Goal: Transaction & Acquisition: Purchase product/service

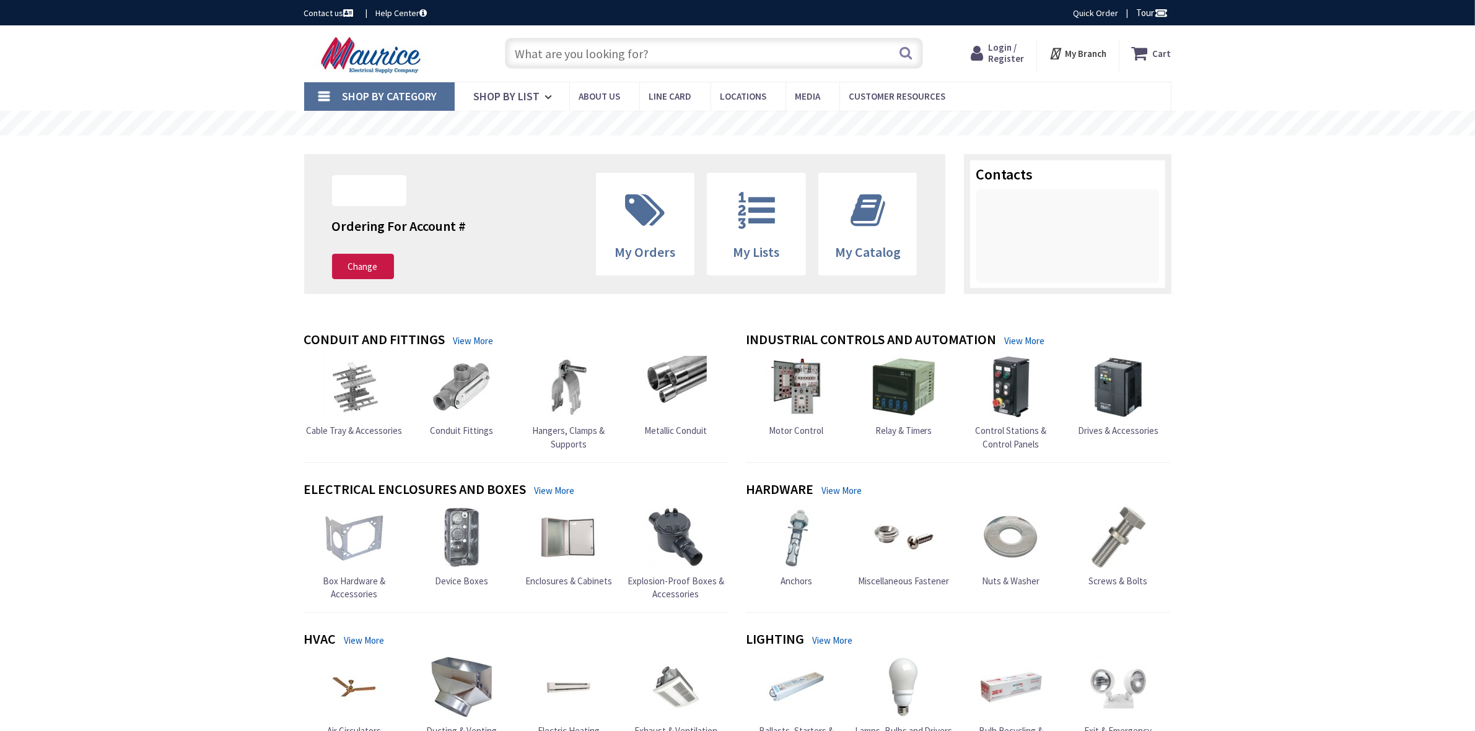
type input "Knottwood [PERSON_NAME], MD 21012, [GEOGRAPHIC_DATA]"
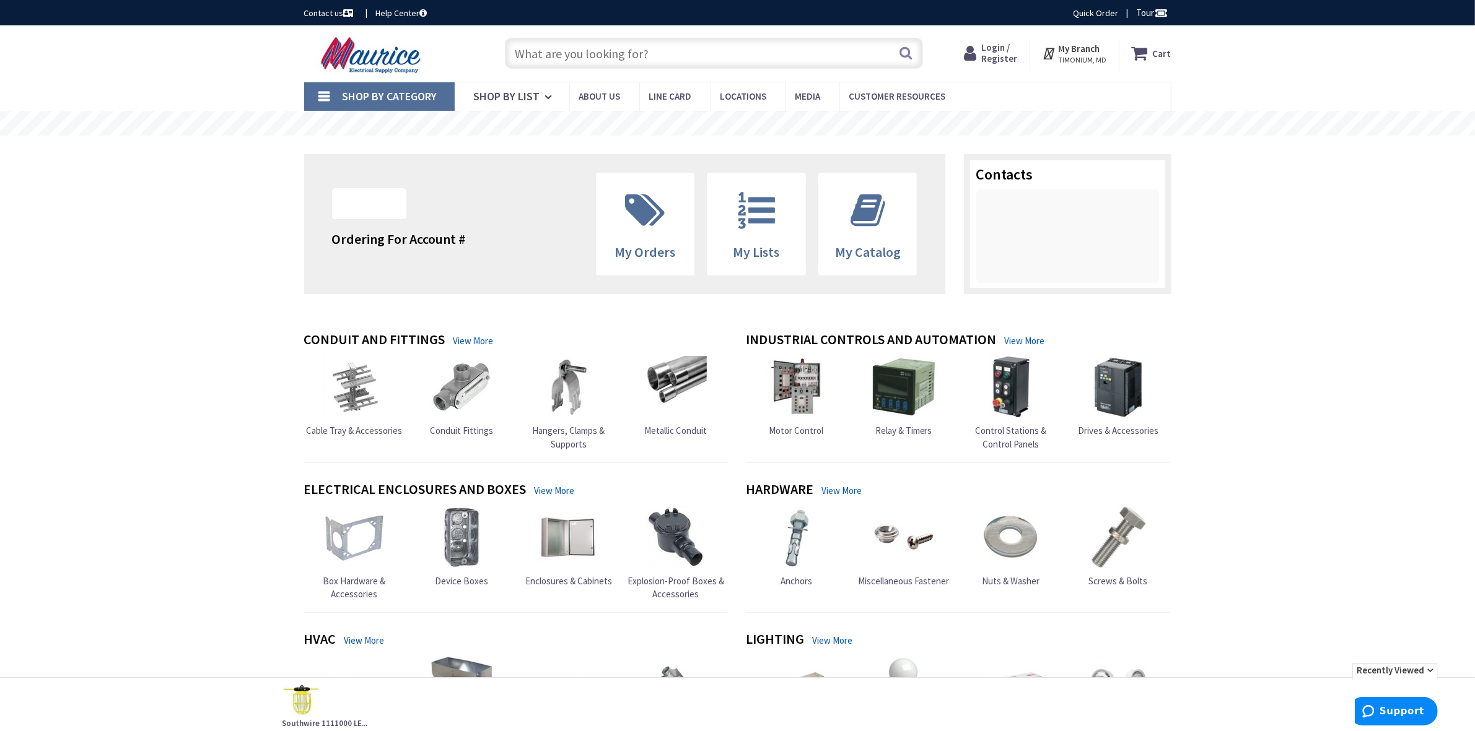
click at [670, 59] on input "text" at bounding box center [714, 53] width 418 height 31
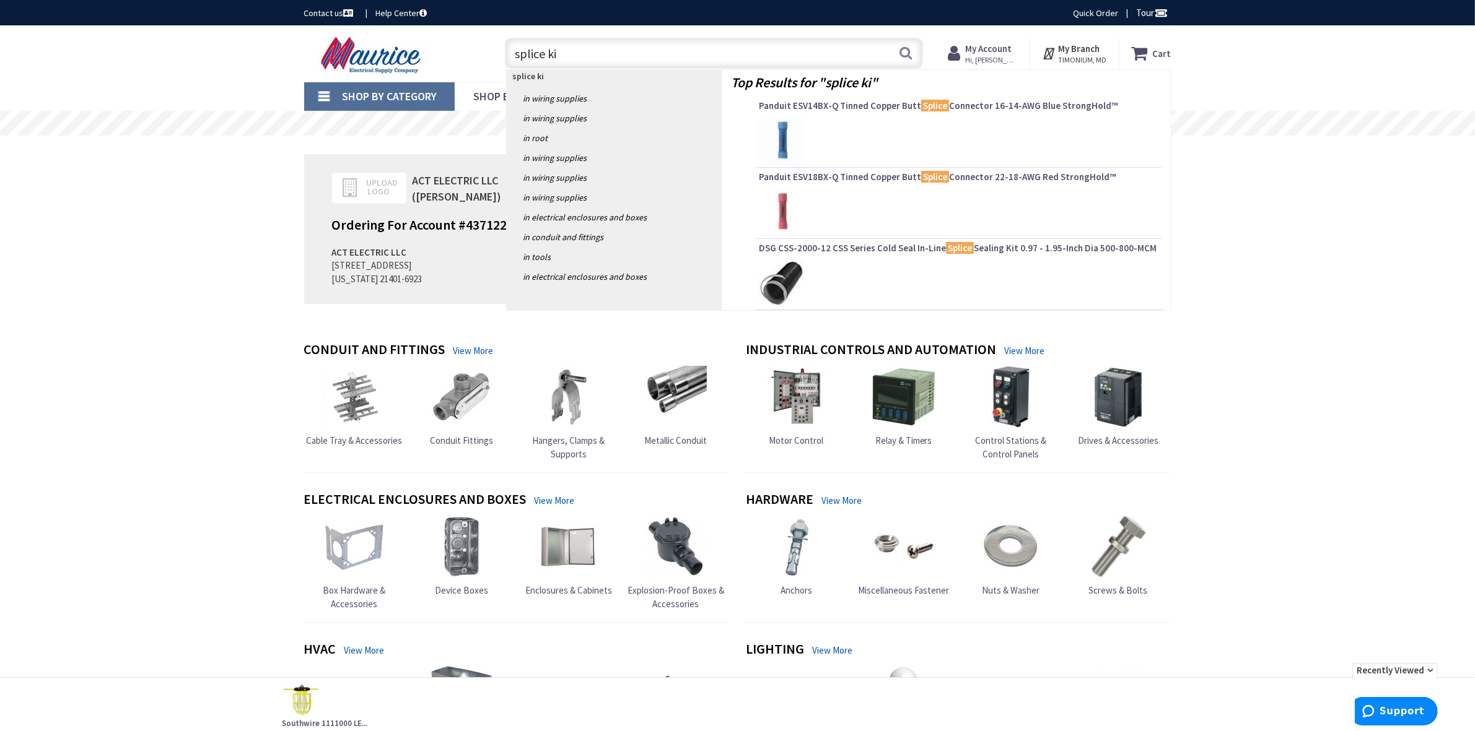
type input "splice kit"
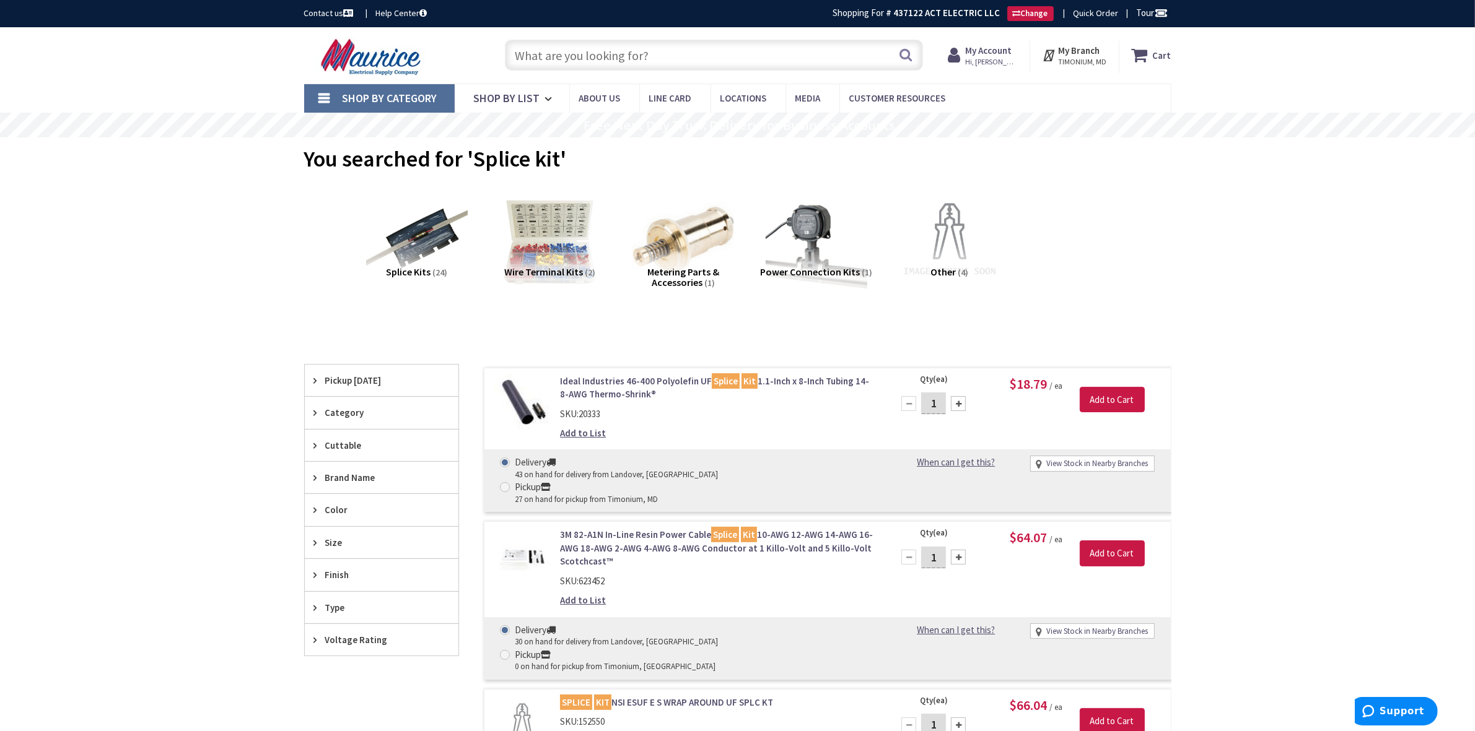
click at [538, 43] on input "text" at bounding box center [714, 55] width 418 height 31
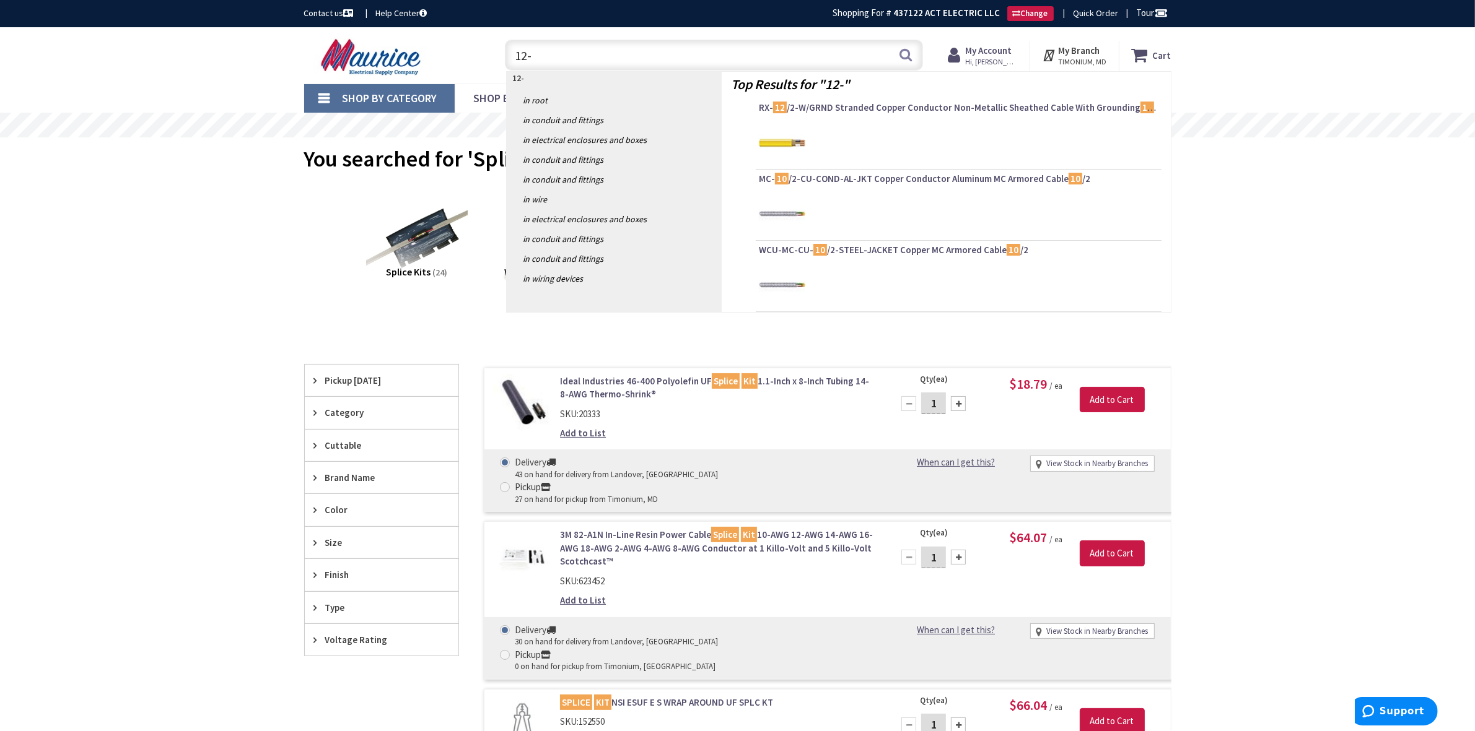
type input "12-2"
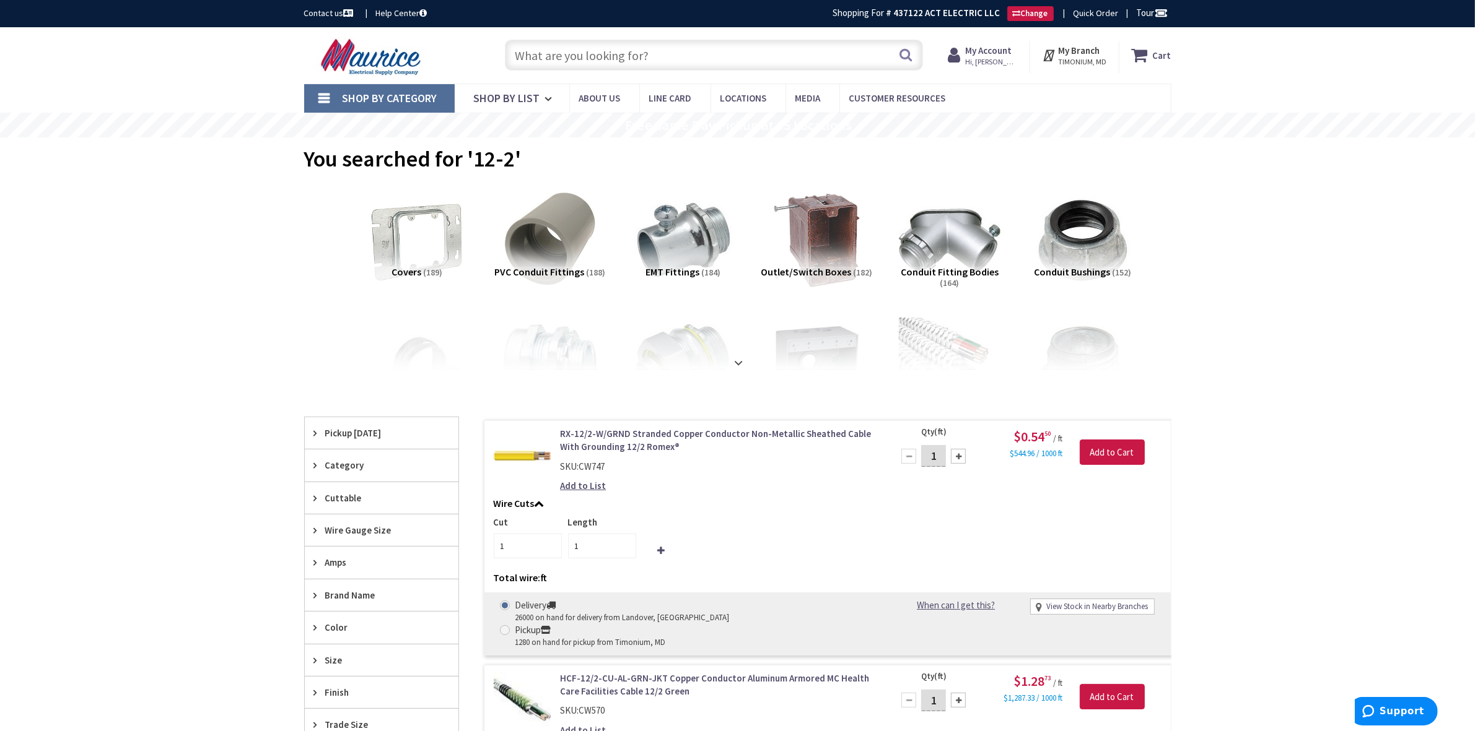
click at [559, 56] on input "text" at bounding box center [714, 55] width 418 height 31
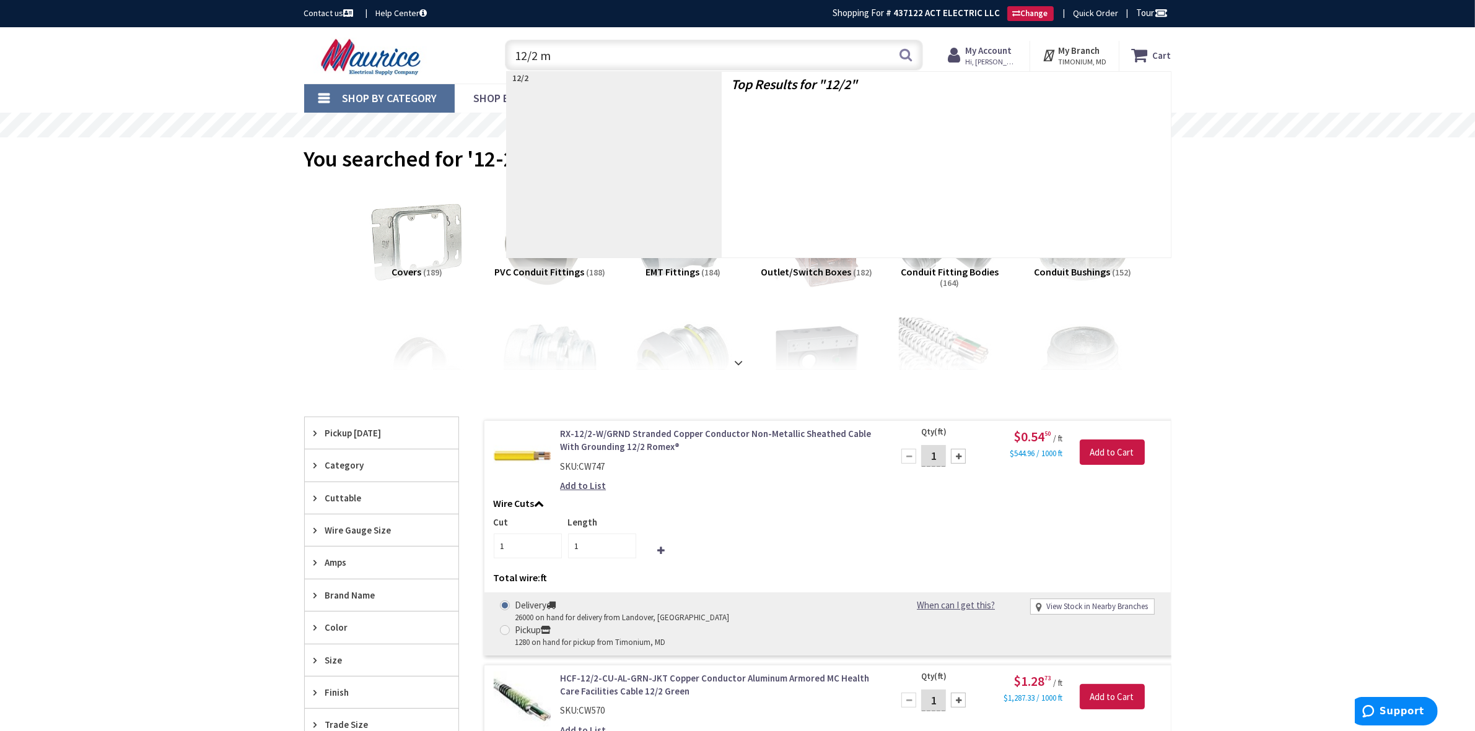
type input "12/2 mc"
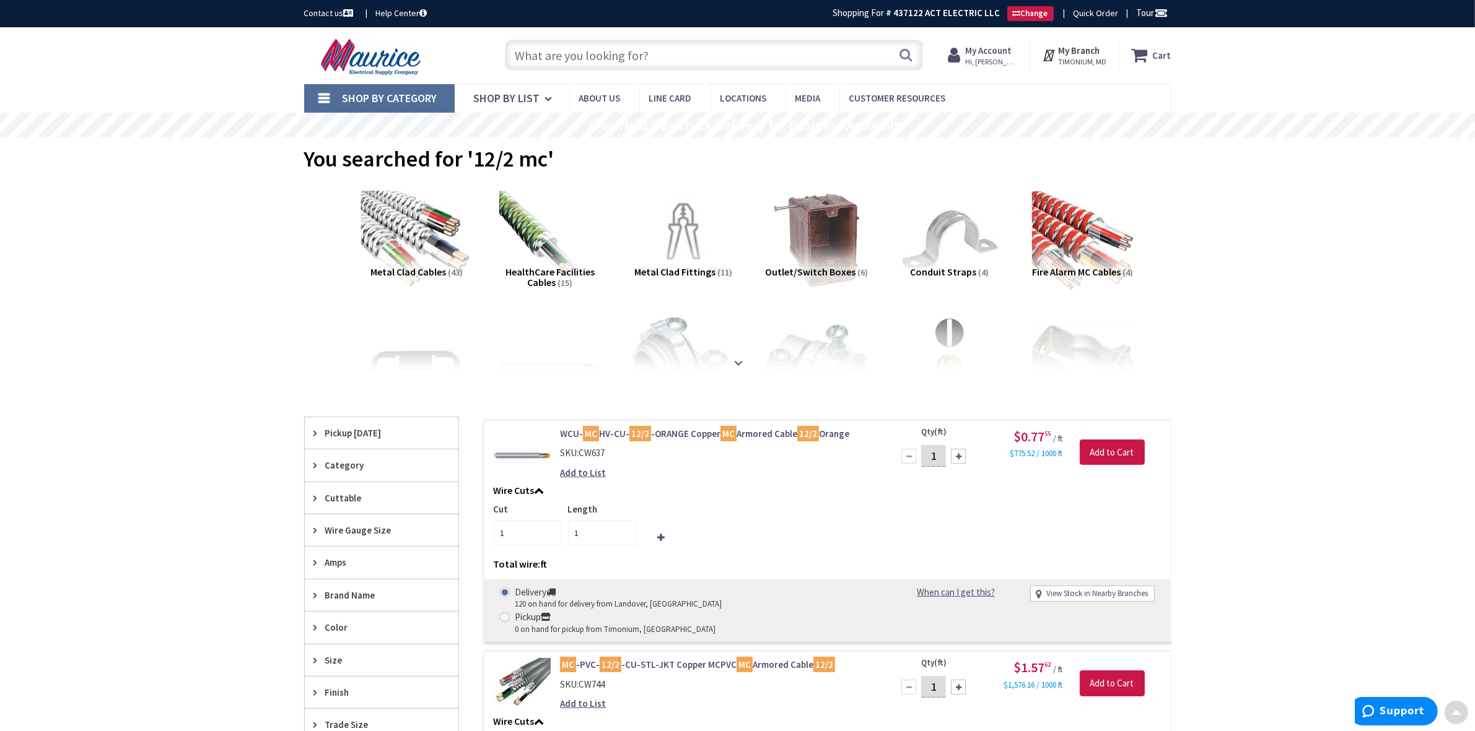
click at [386, 211] on img at bounding box center [416, 241] width 112 height 112
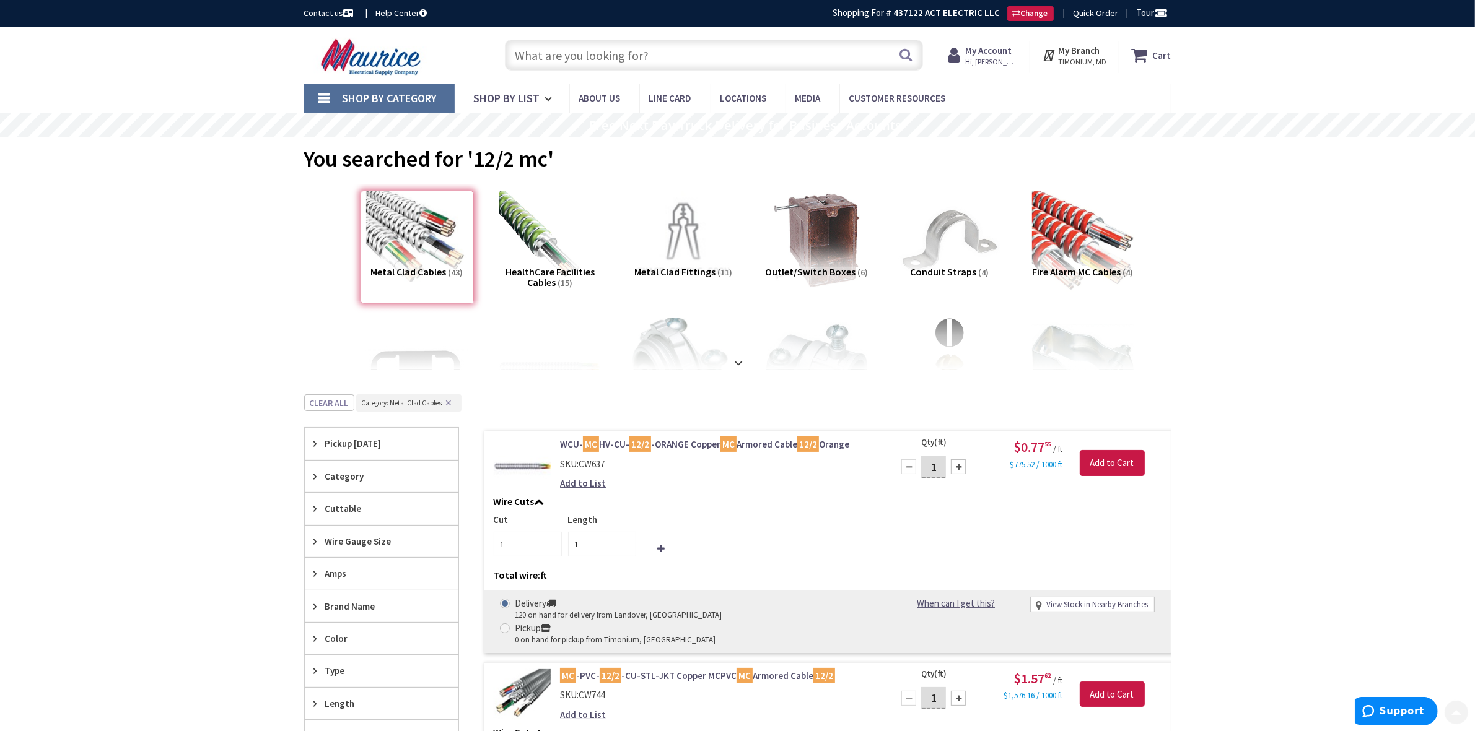
scroll to position [395, 0]
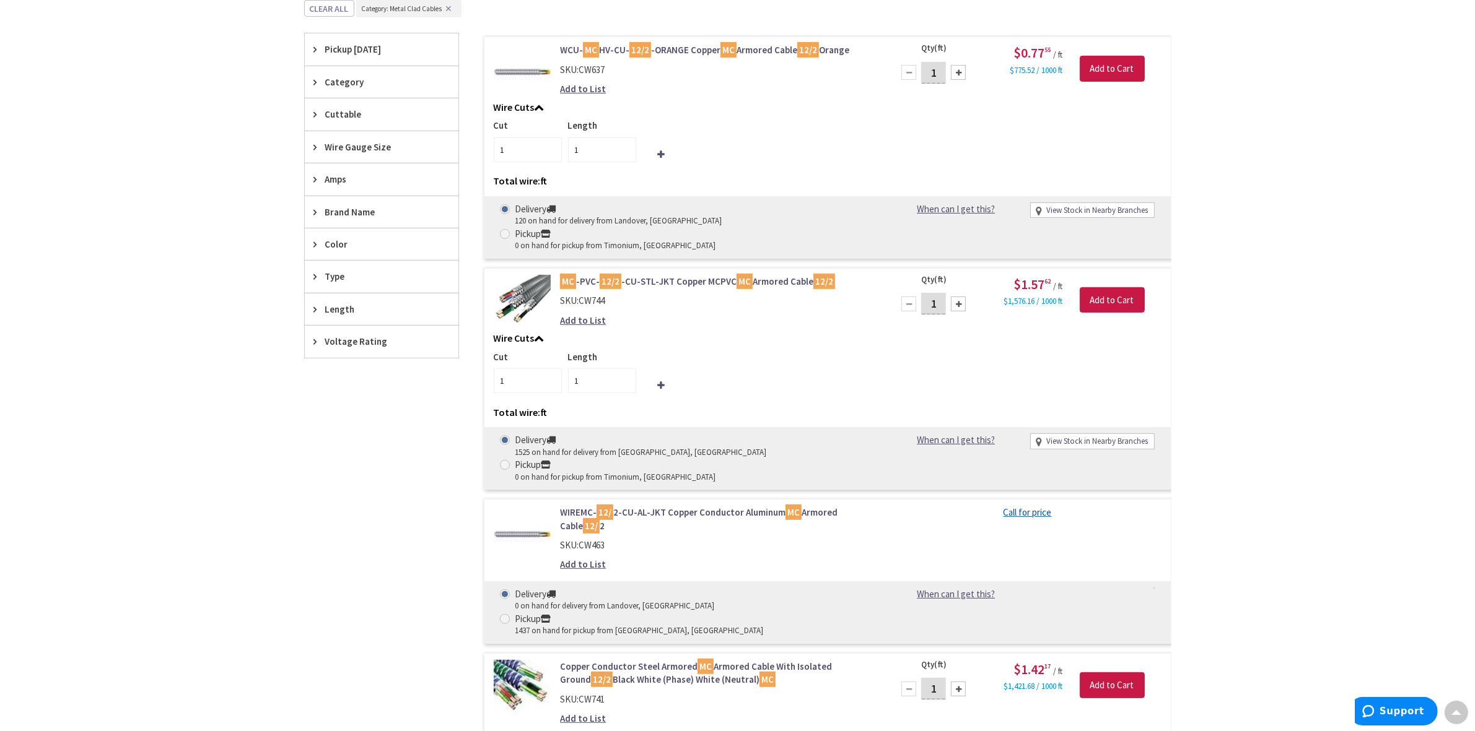
click at [311, 312] on div "Length" at bounding box center [382, 310] width 154 height 32
click at [333, 384] on span "250" at bounding box center [382, 375] width 154 height 21
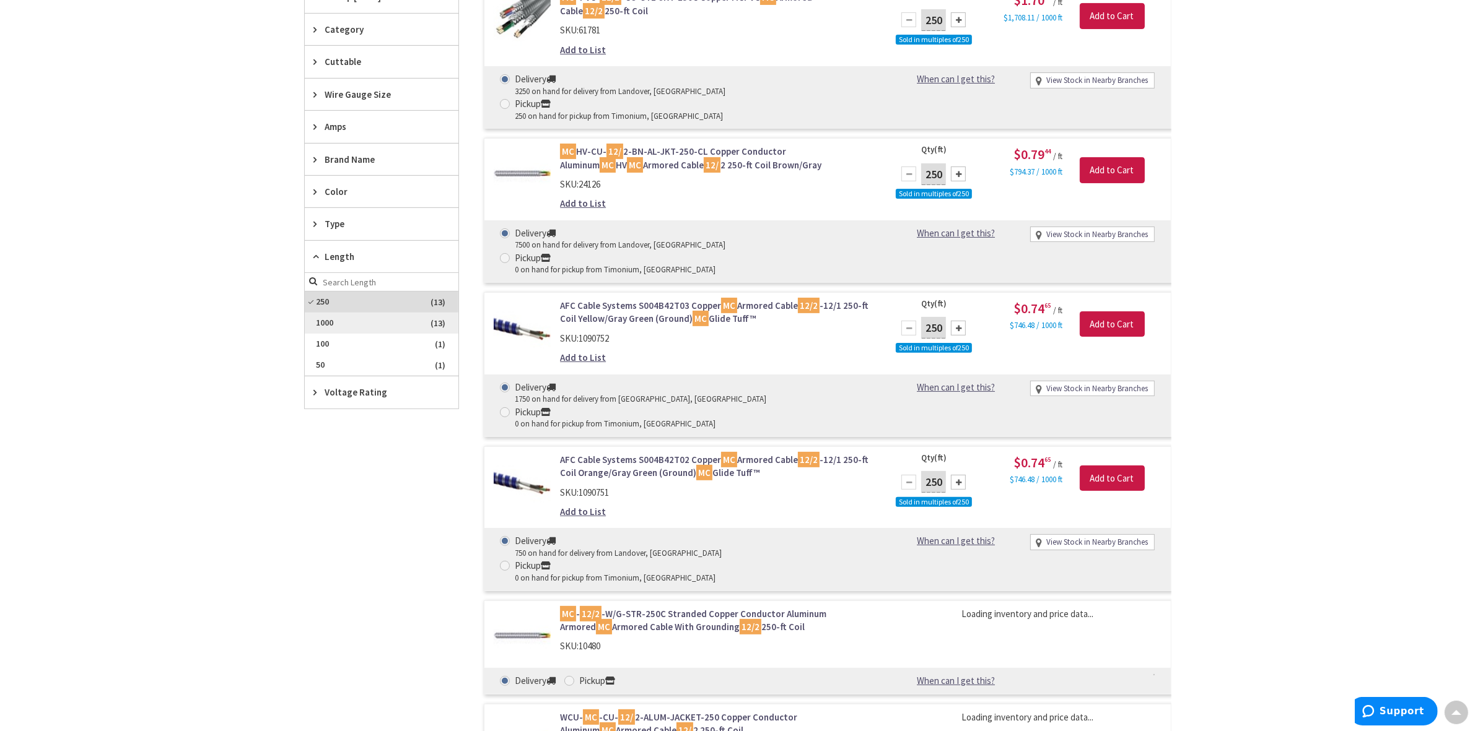
scroll to position [342, 0]
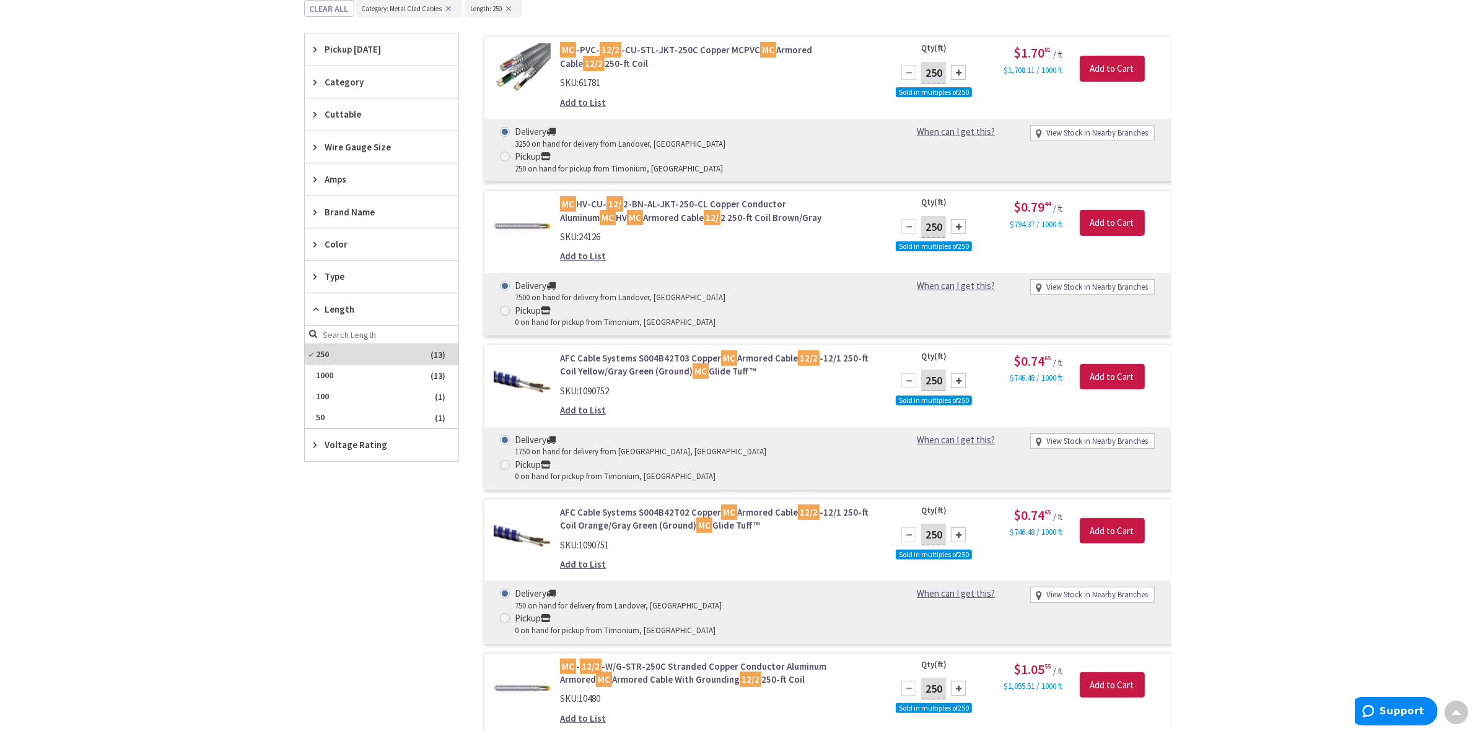
click at [347, 452] on span "Voltage Rating" at bounding box center [375, 445] width 101 height 13
click at [329, 487] on span "600 Volt" at bounding box center [382, 491] width 154 height 21
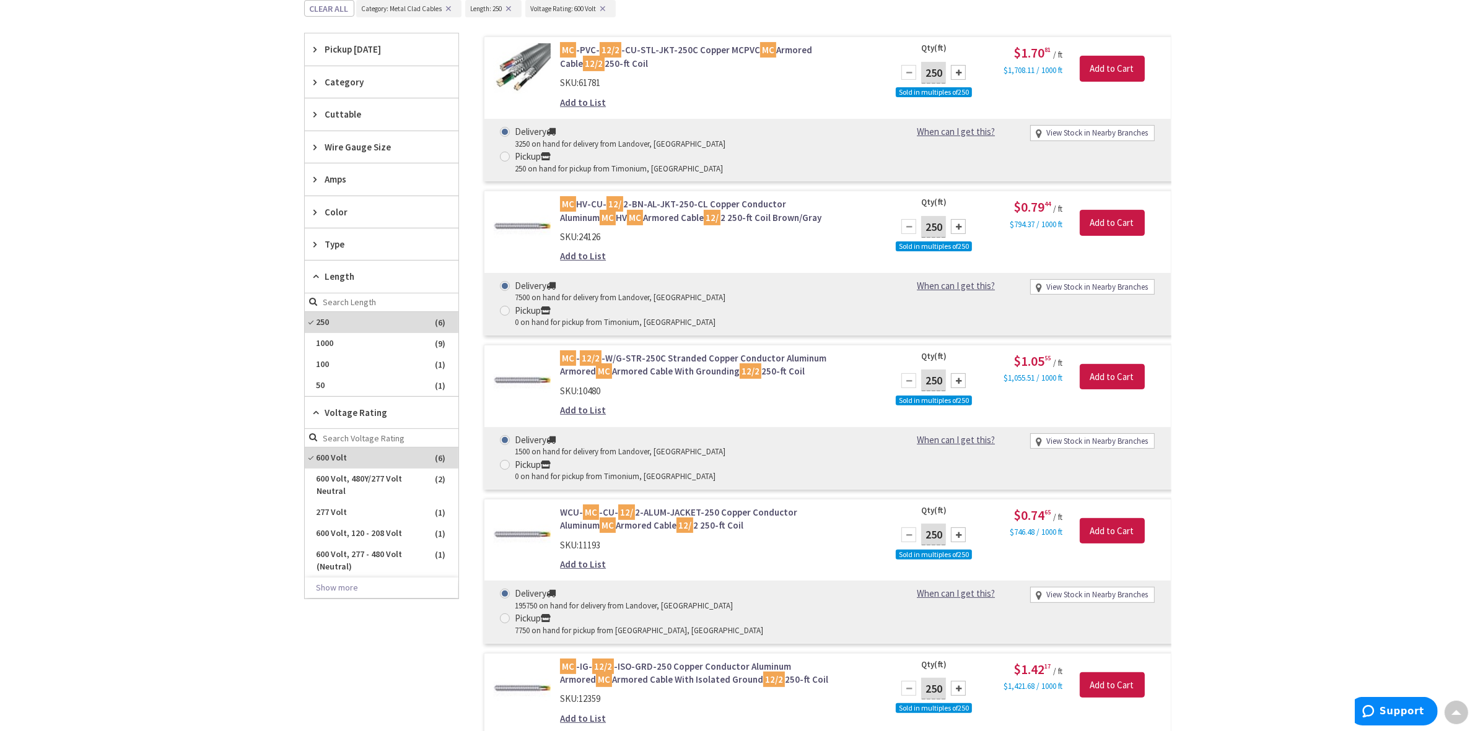
click at [323, 248] on div "Type" at bounding box center [382, 245] width 154 height 32
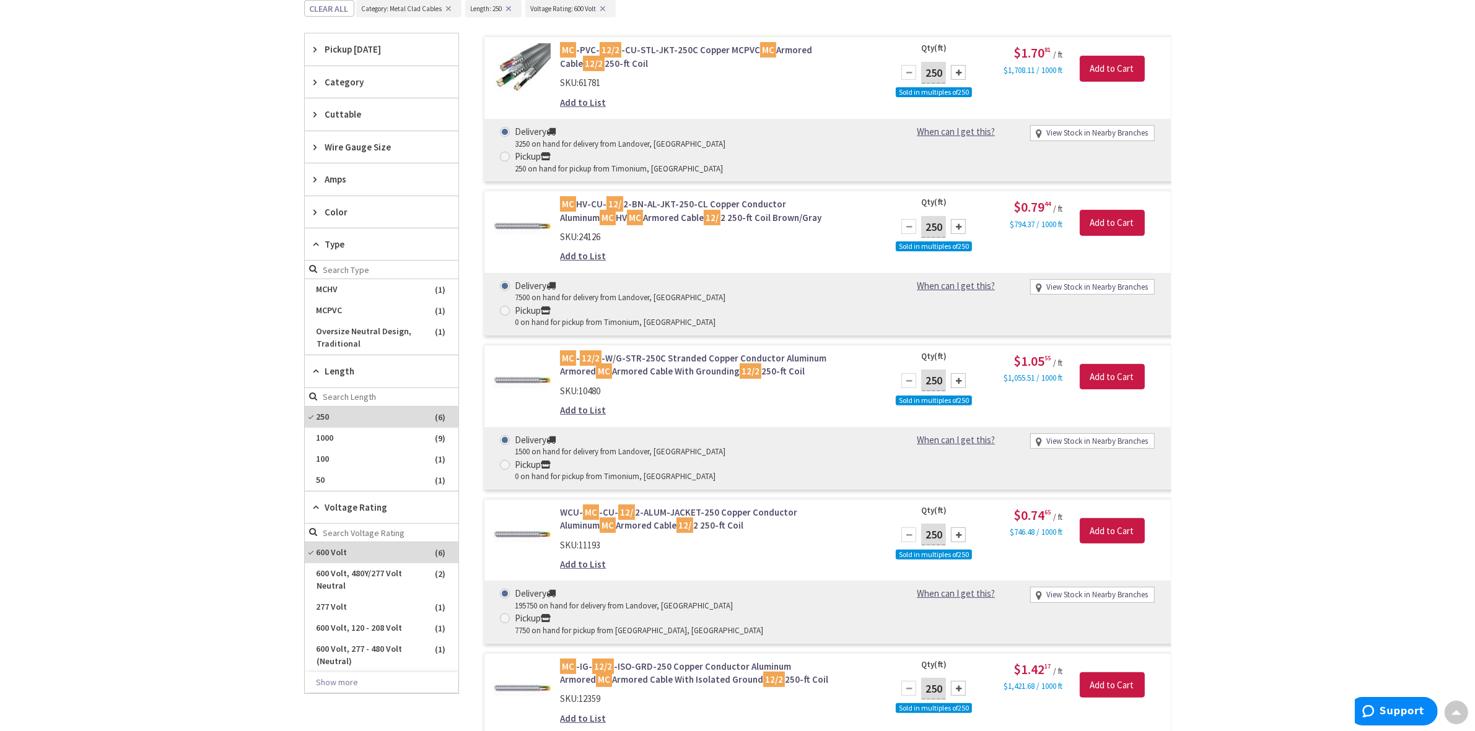
click at [338, 186] on span "Amps" at bounding box center [375, 179] width 101 height 13
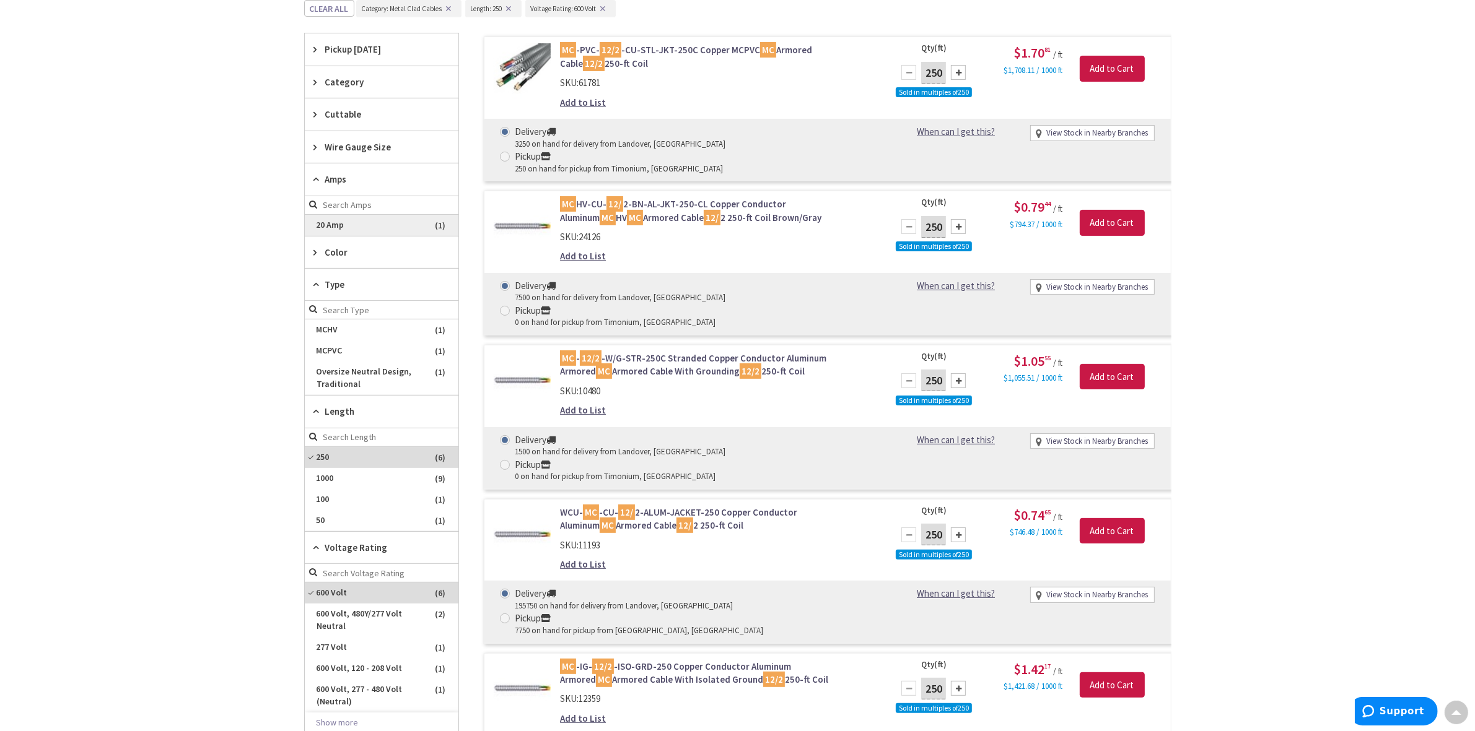
click at [331, 229] on span "20 Amp" at bounding box center [382, 225] width 154 height 21
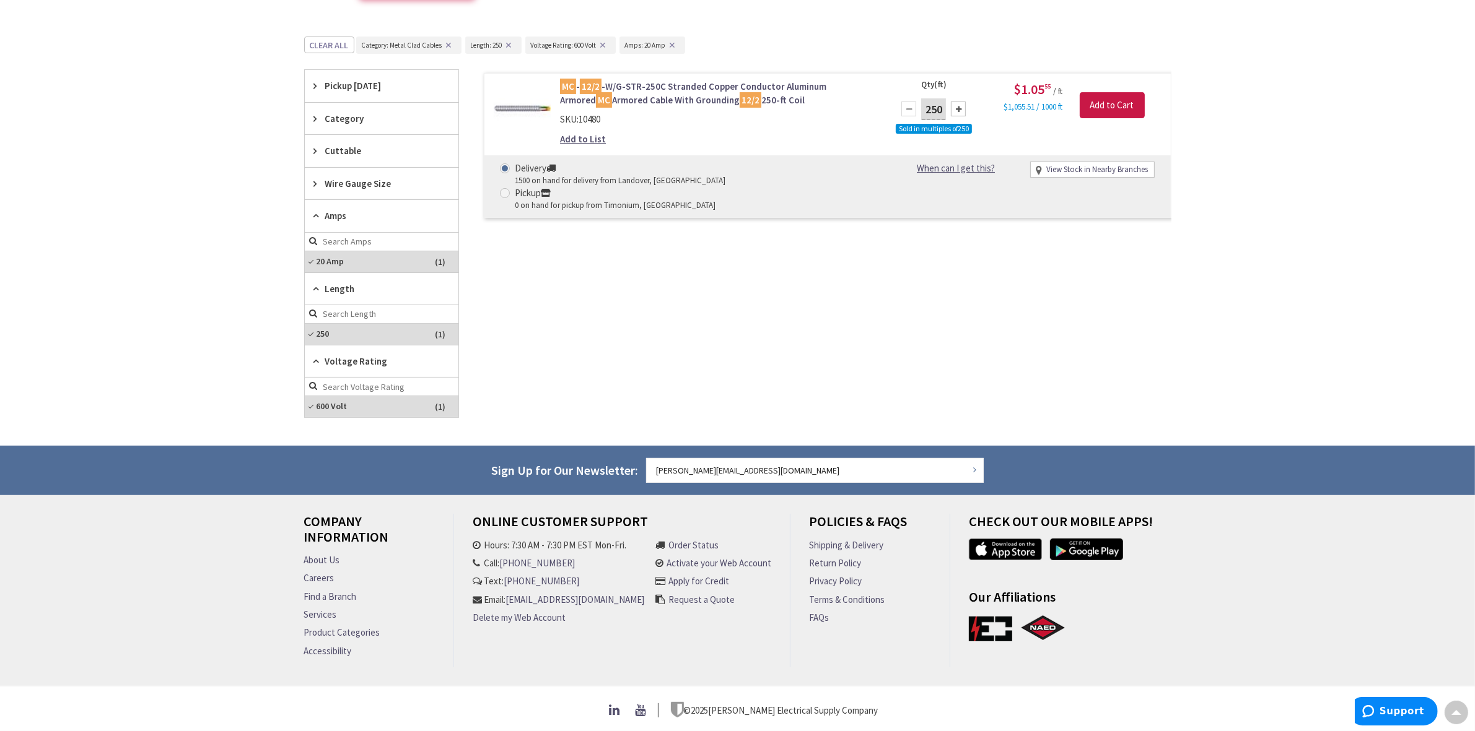
click at [314, 115] on icon at bounding box center [318, 118] width 9 height 9
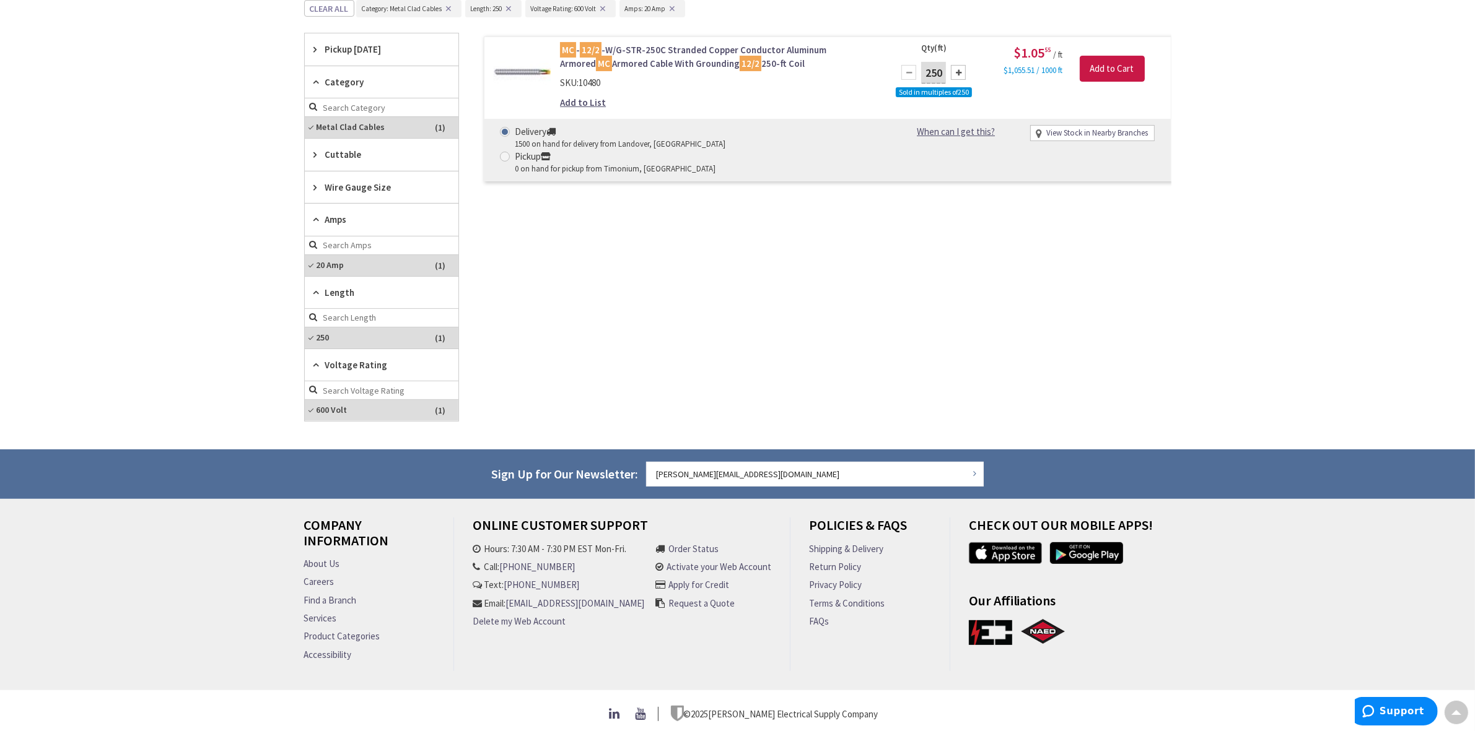
click at [533, 239] on div "MC - 12/2 -W/G-STR-250C Stranded Copper Conductor Aluminum Armored MC Armored C…" at bounding box center [815, 227] width 712 height 388
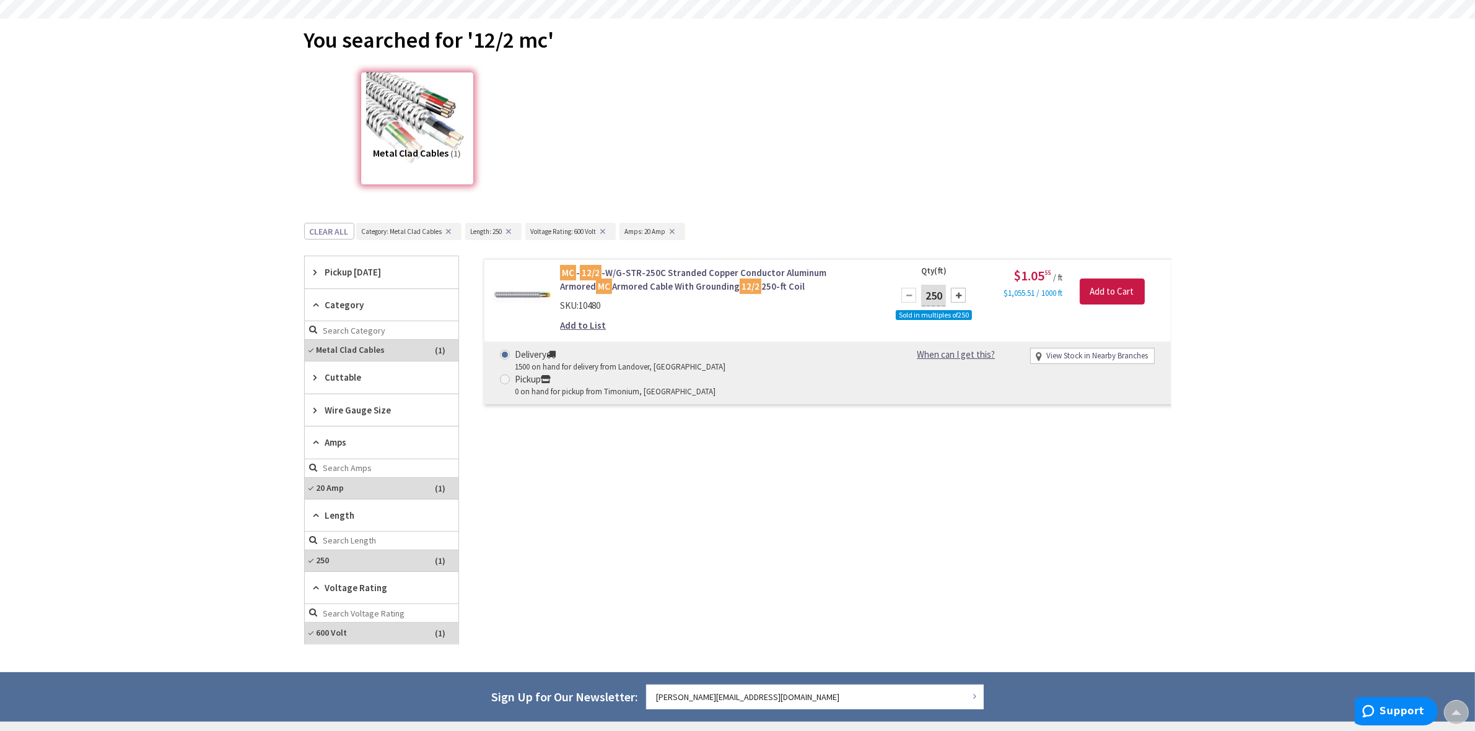
scroll to position [110, 0]
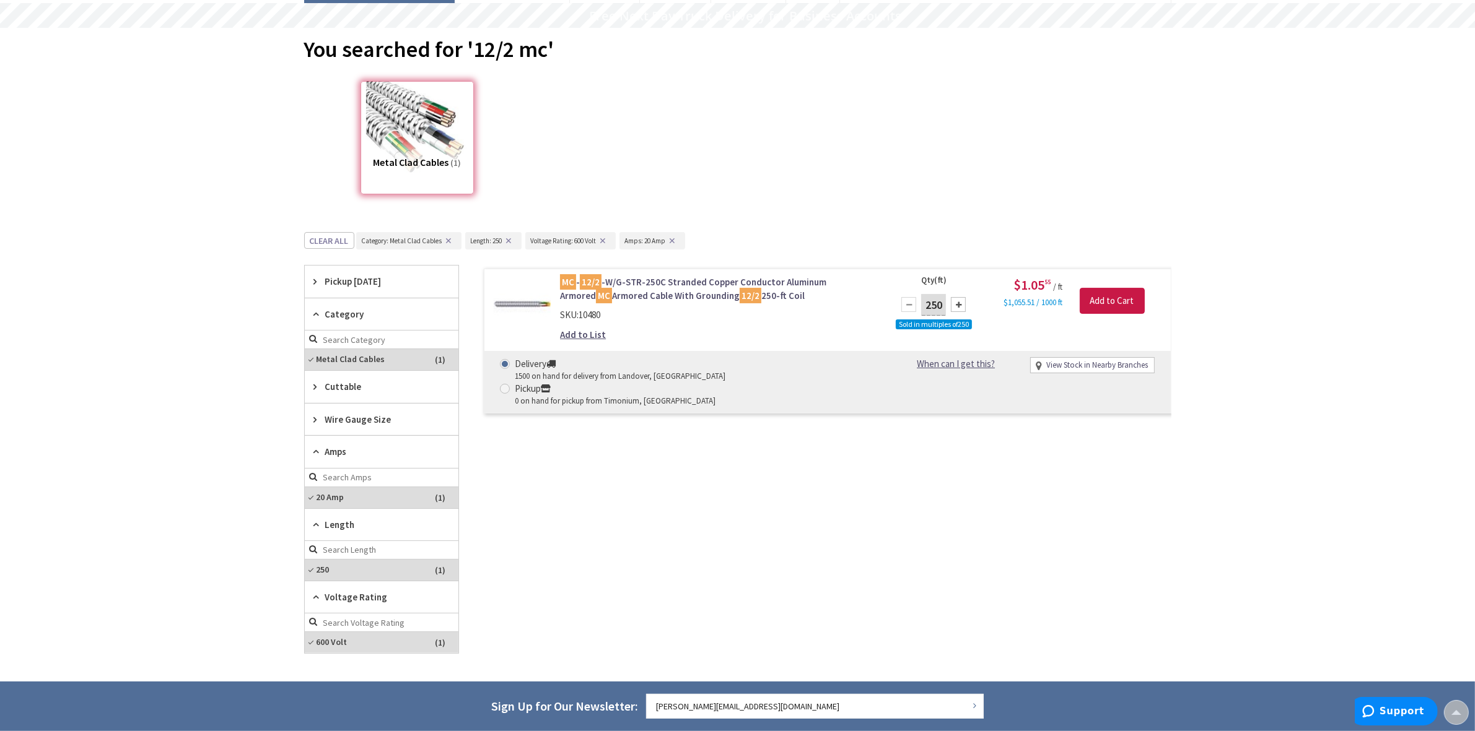
click at [605, 237] on button "✕" at bounding box center [603, 241] width 14 height 9
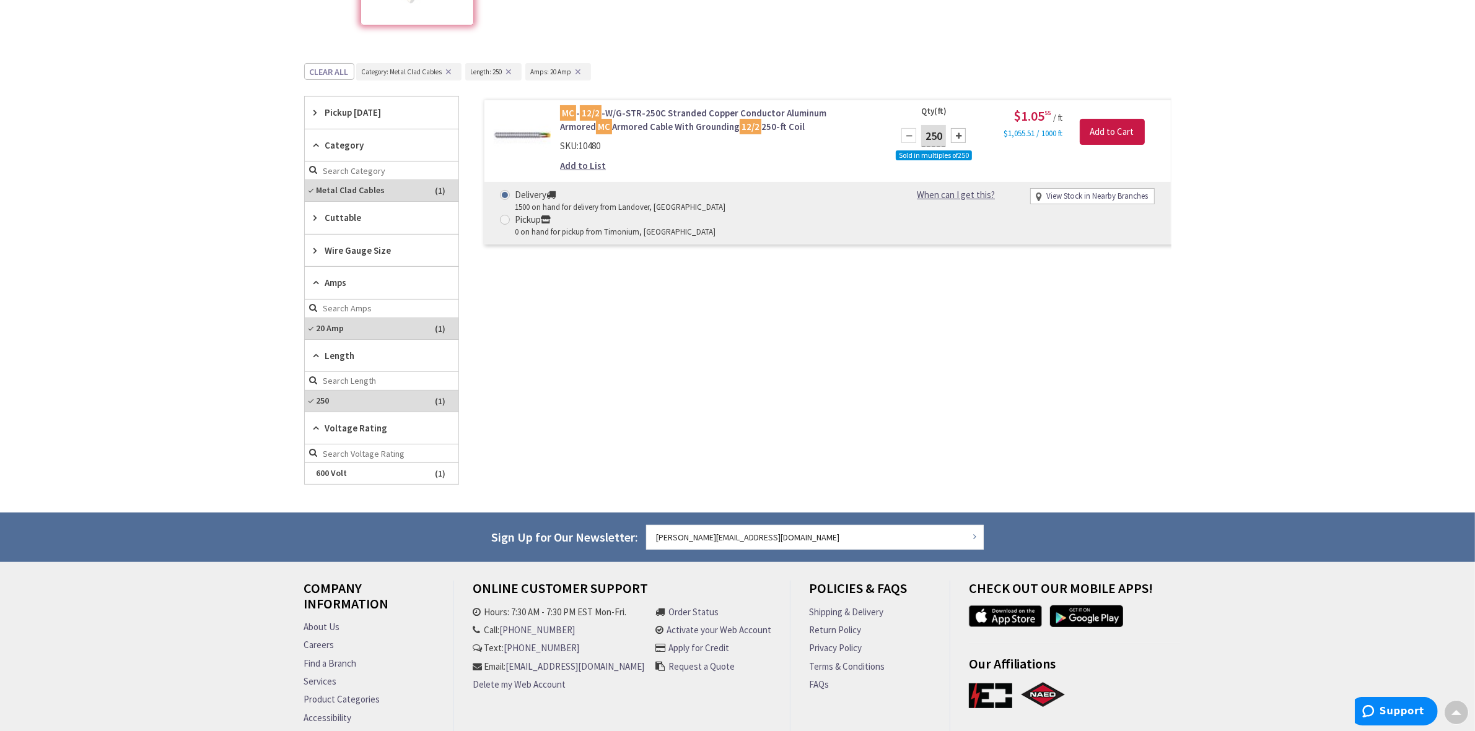
scroll to position [122, 0]
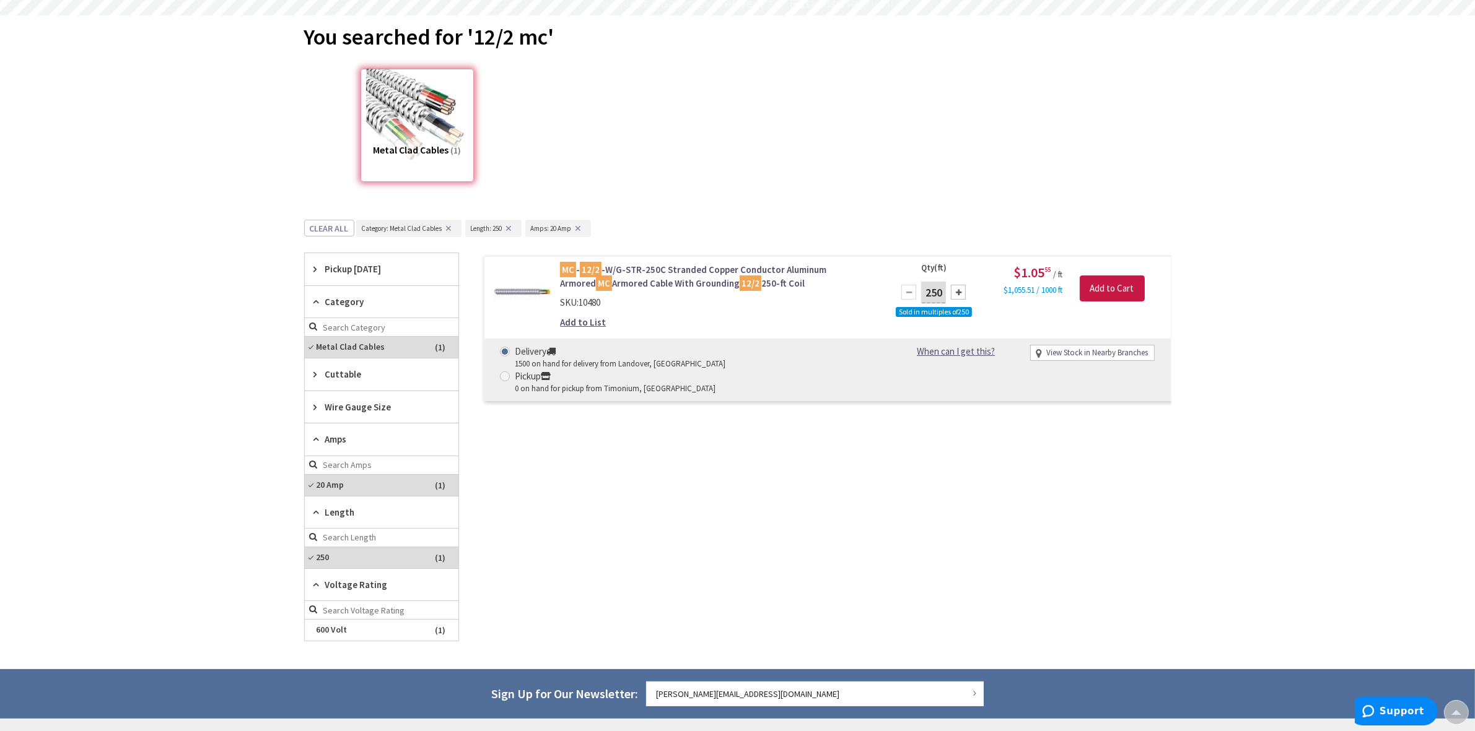
click at [577, 228] on button "✕" at bounding box center [579, 228] width 14 height 9
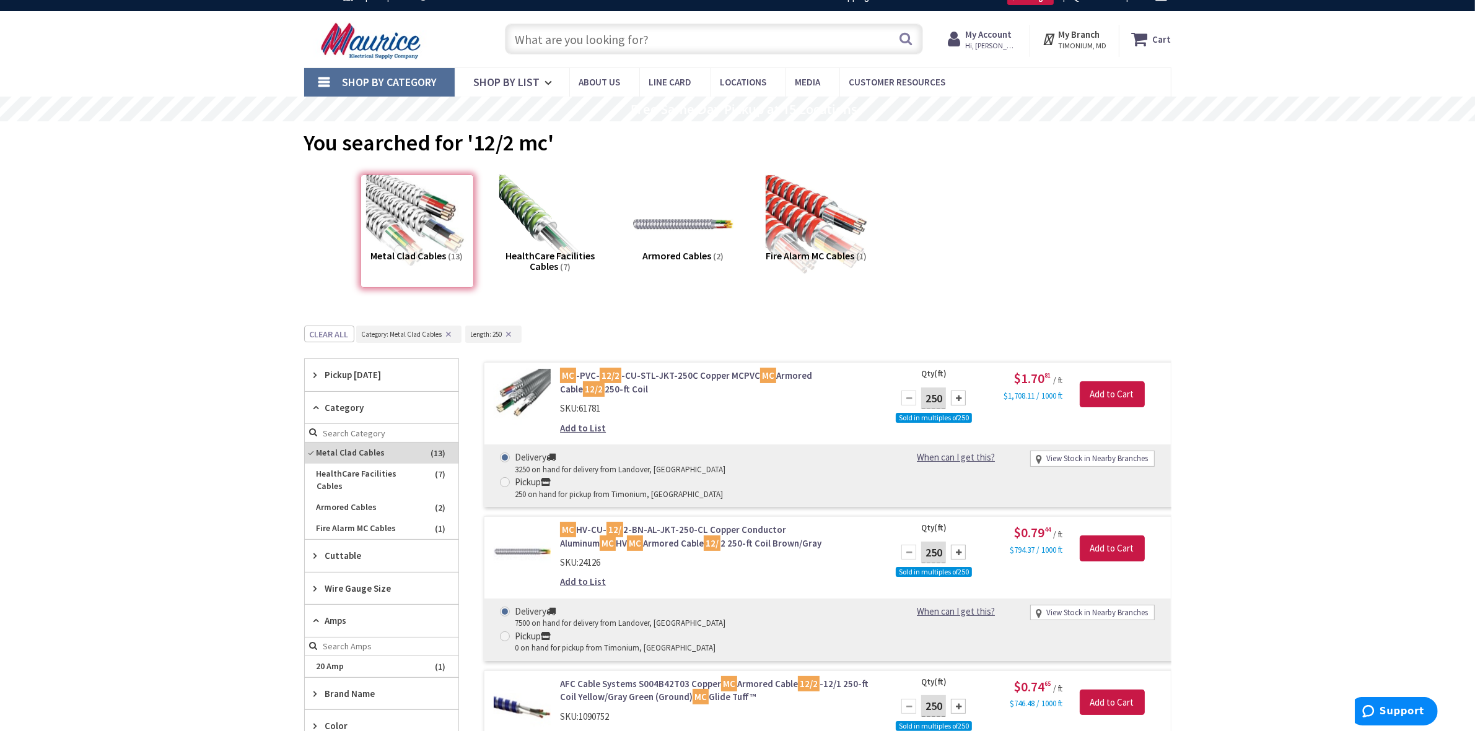
scroll to position [0, 0]
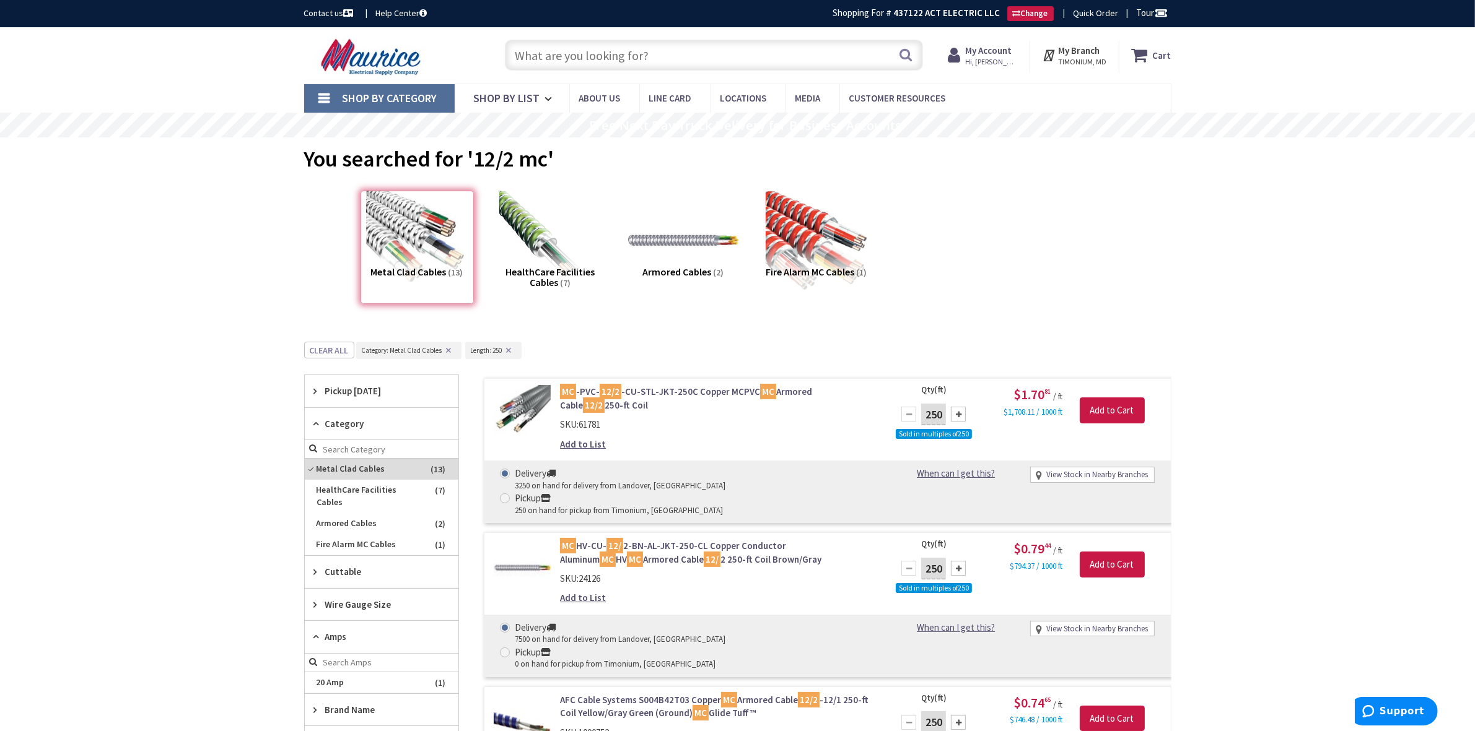
click at [679, 245] on img at bounding box center [683, 241] width 112 height 112
